Goal: Navigation & Orientation: Find specific page/section

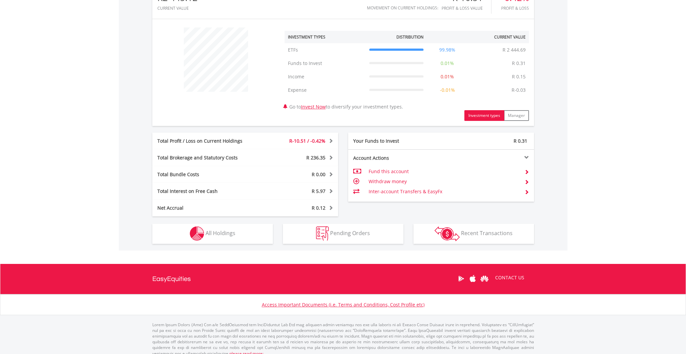
scroll to position [239, 0]
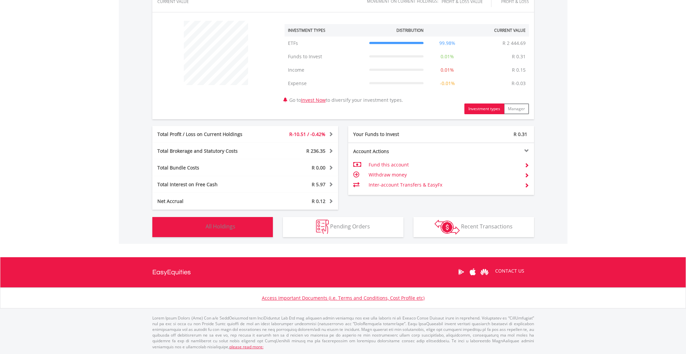
click at [214, 228] on span "All Holdings" at bounding box center [221, 226] width 30 height 7
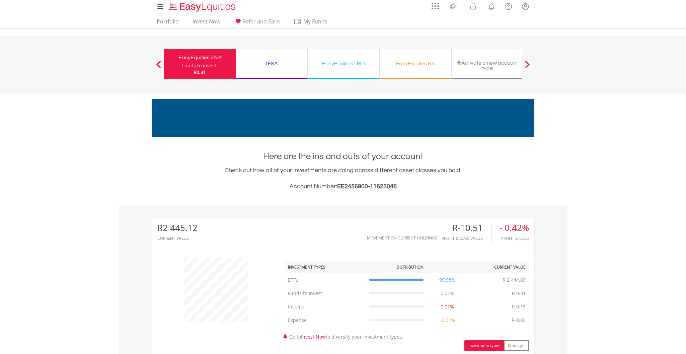
scroll to position [0, 0]
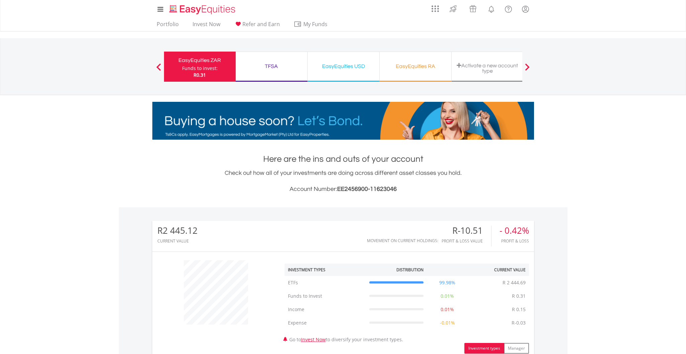
click at [262, 61] on div "TFSA Funds to invest: R0.31" at bounding box center [272, 67] width 72 height 30
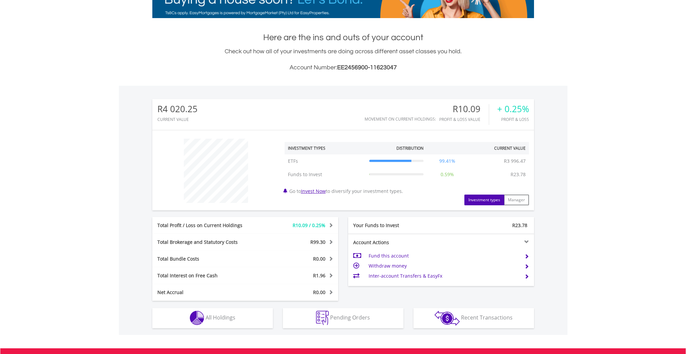
scroll to position [64, 127]
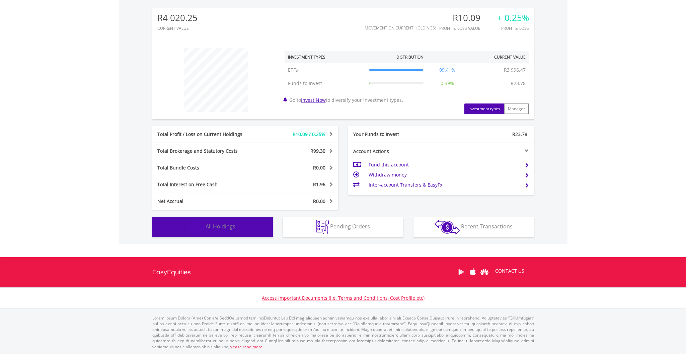
click at [164, 224] on button "Holdings All Holdings" at bounding box center [212, 227] width 120 height 20
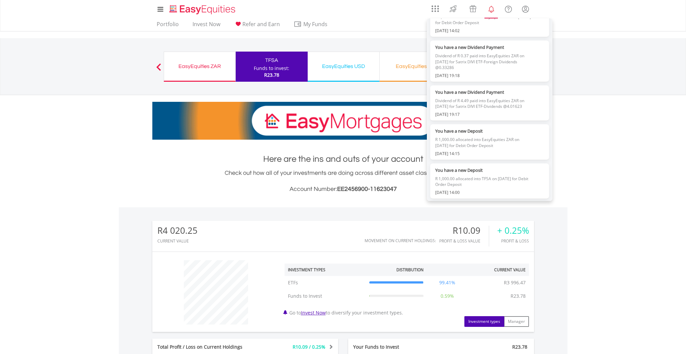
scroll to position [234, 0]
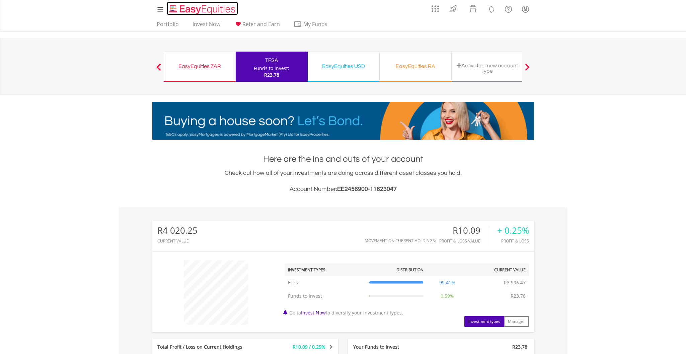
click at [201, 9] on img "Home page" at bounding box center [203, 9] width 70 height 11
